Goal: Information Seeking & Learning: Compare options

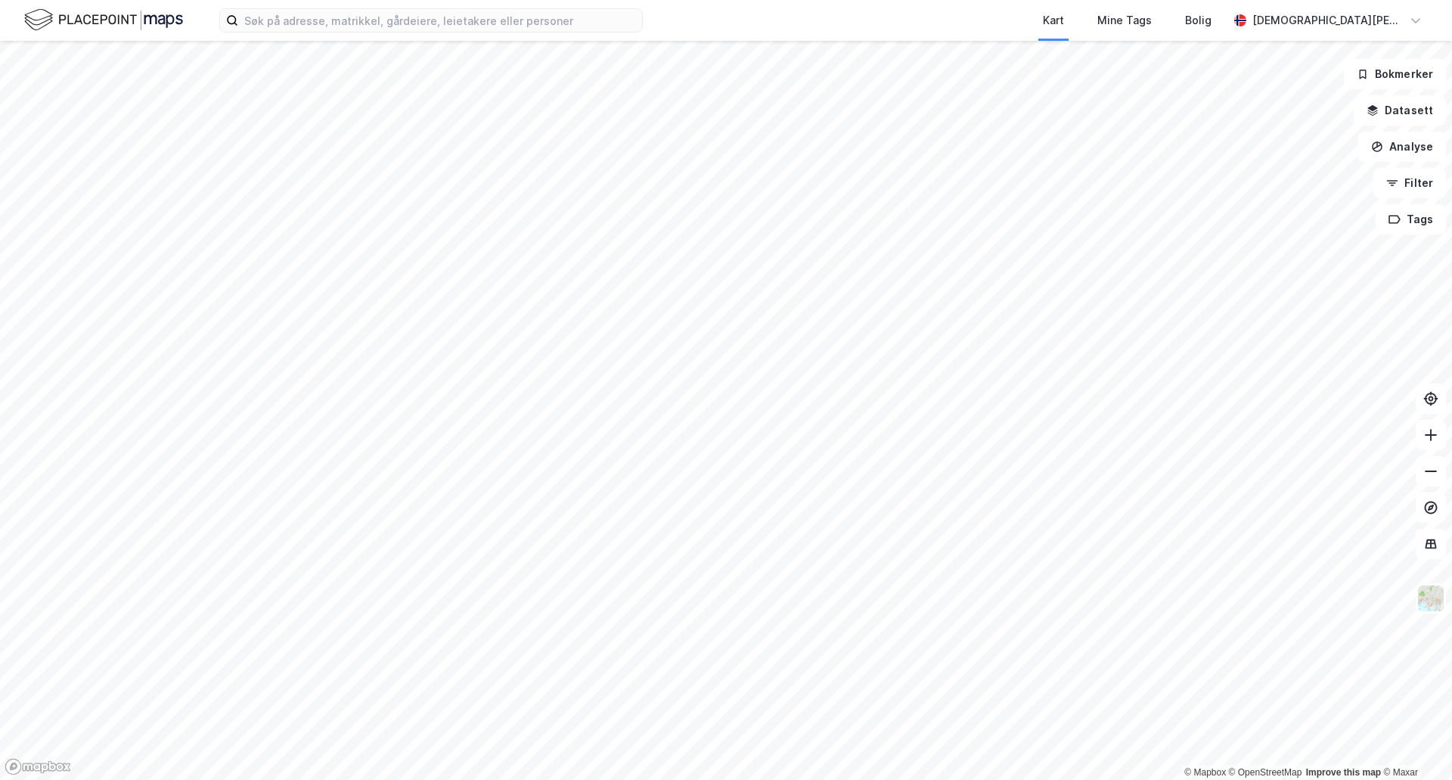
click at [631, 0] on html "Kart Mine Tags Bolig [PERSON_NAME] © Mapbox © OpenStreetMap Improve this map © …" at bounding box center [726, 390] width 1452 height 780
click at [460, 0] on html "Kart Mine Tags Bolig [PERSON_NAME] © Mapbox © OpenStreetMap Improve this map © …" at bounding box center [726, 390] width 1452 height 780
